Goal: Information Seeking & Learning: Learn about a topic

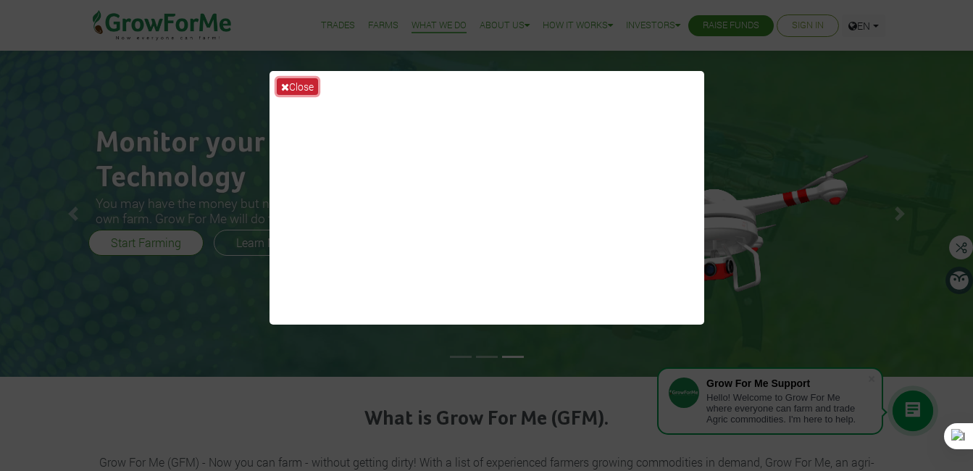
click at [296, 82] on button "Close" at bounding box center [297, 86] width 41 height 17
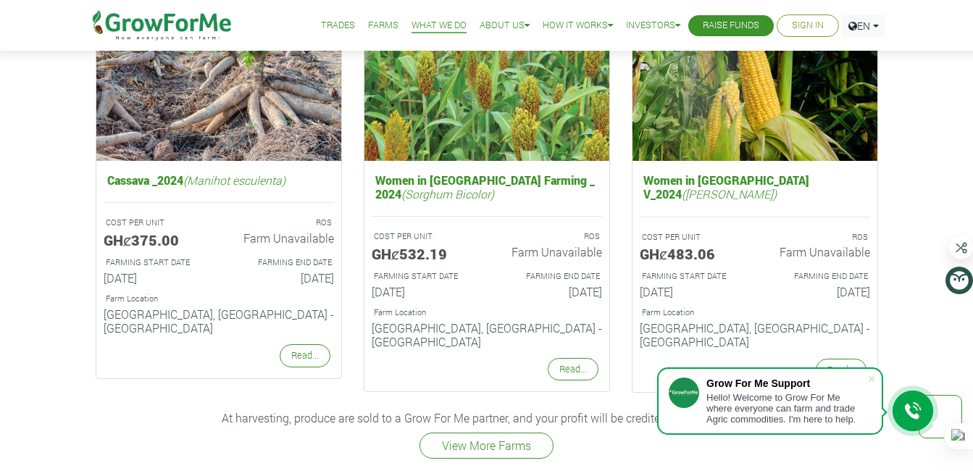
scroll to position [1739, 0]
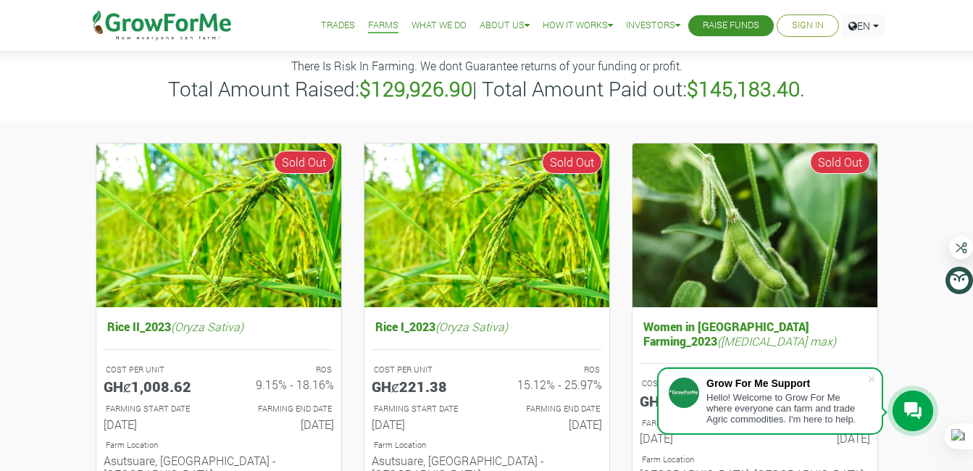
scroll to position [72, 0]
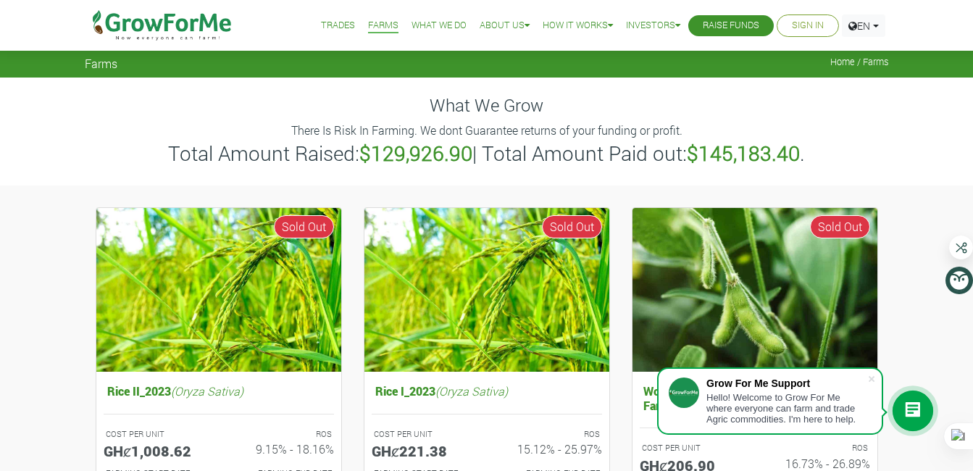
click at [322, 30] on link "Trades" at bounding box center [338, 25] width 34 height 15
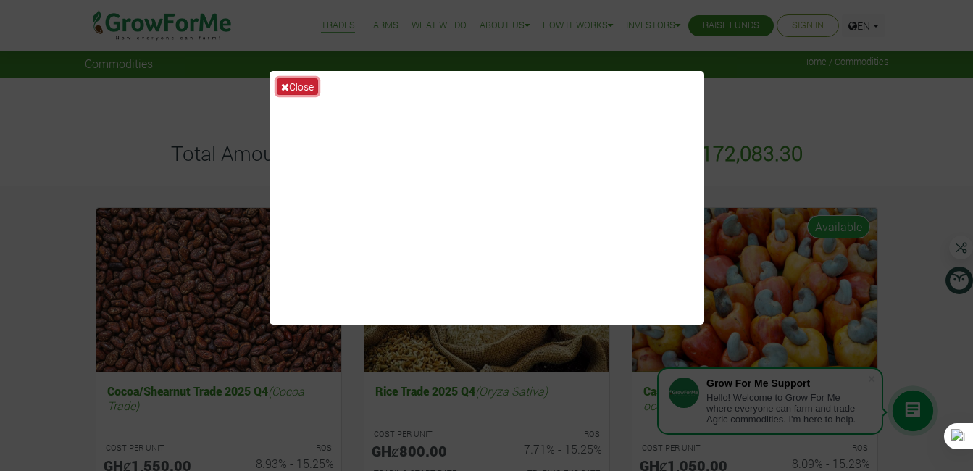
click at [297, 85] on button "Close" at bounding box center [297, 86] width 41 height 17
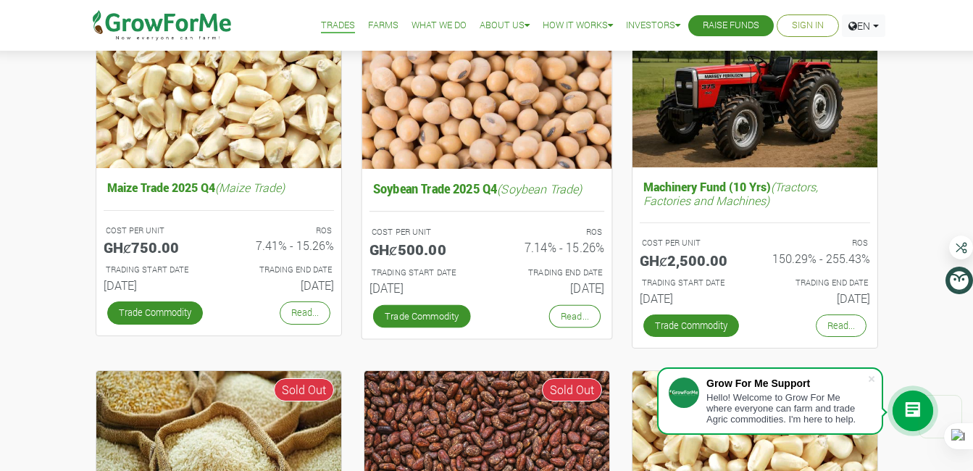
scroll to position [580, 0]
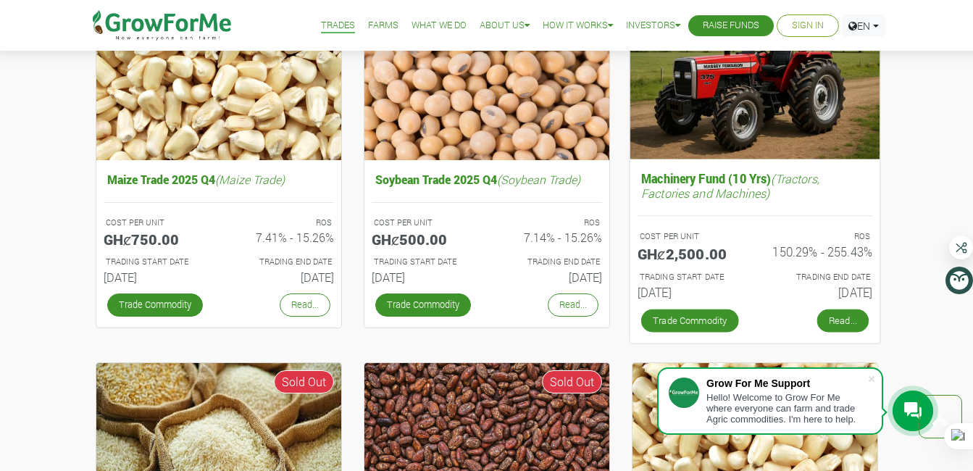
click at [851, 318] on link "Read..." at bounding box center [842, 320] width 51 height 23
